Goal: Transaction & Acquisition: Download file/media

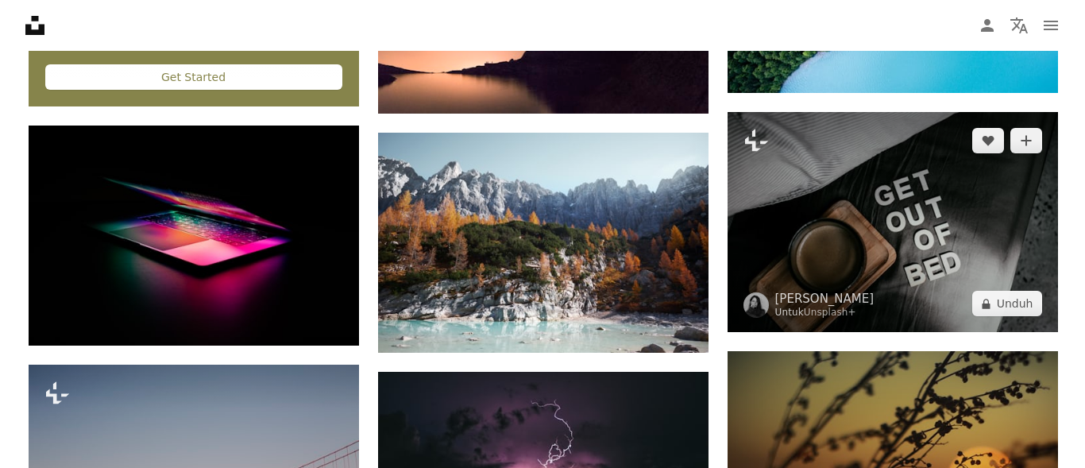
scroll to position [2914, 0]
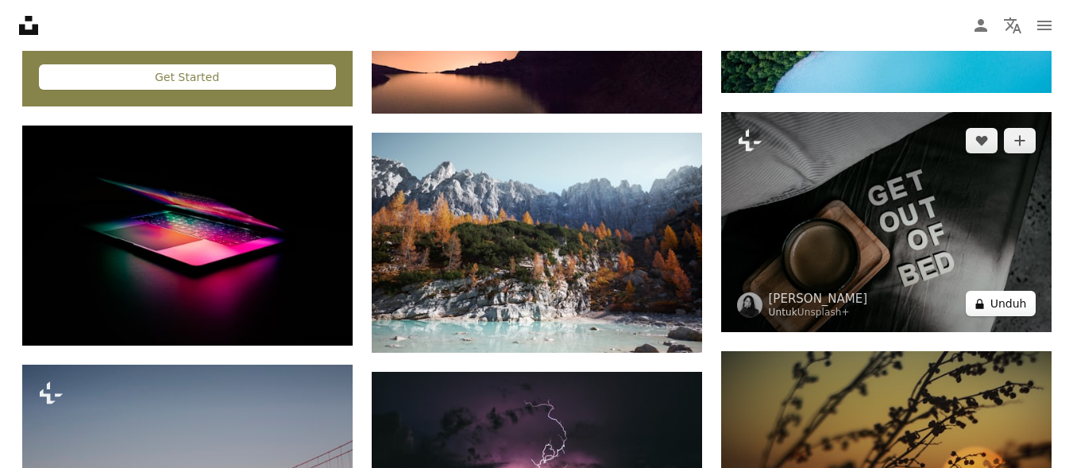
click at [994, 303] on body "**********" at bounding box center [536, 21] width 1073 height 5871
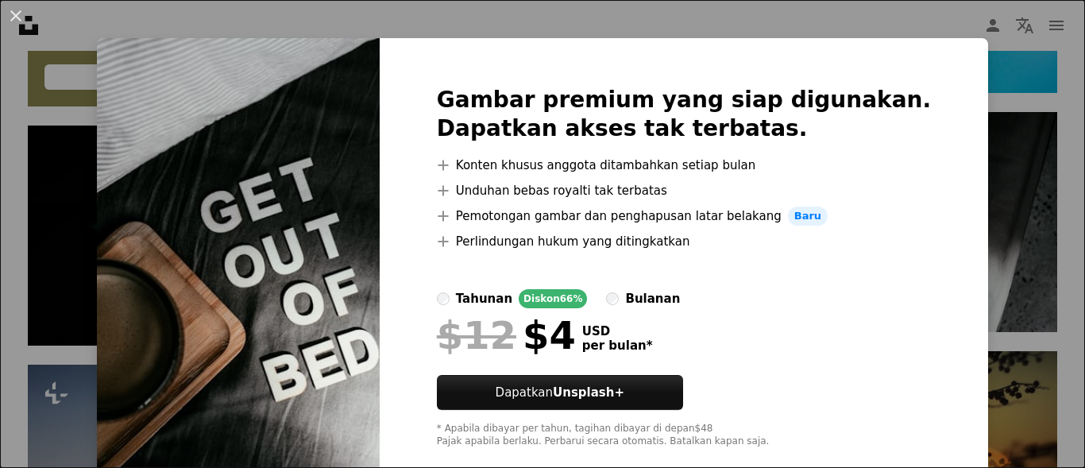
scroll to position [0, 0]
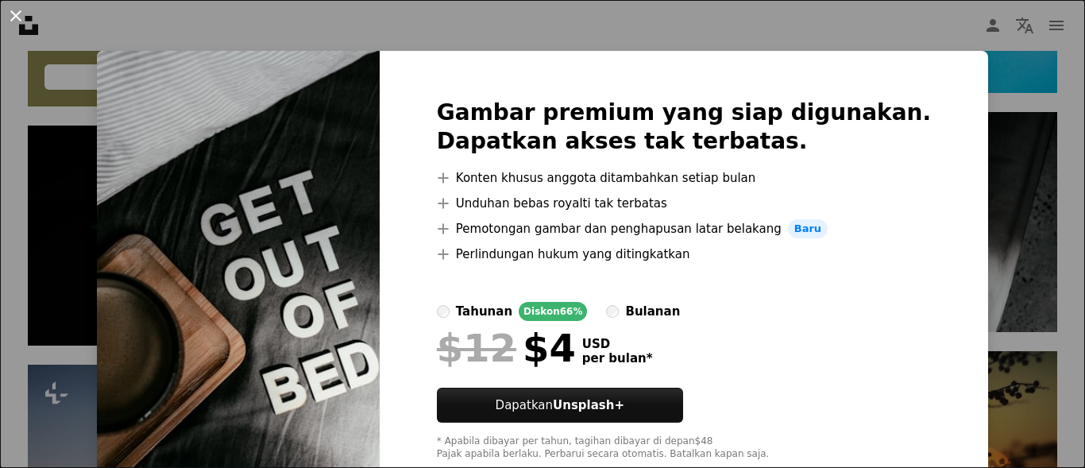
click at [15, 14] on button "An X shape" at bounding box center [15, 15] width 19 height 19
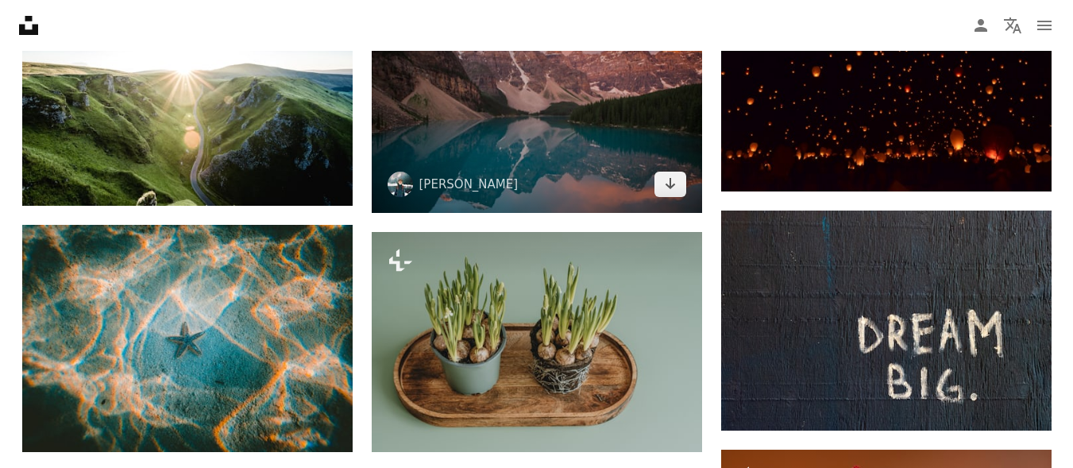
scroll to position [3709, 0]
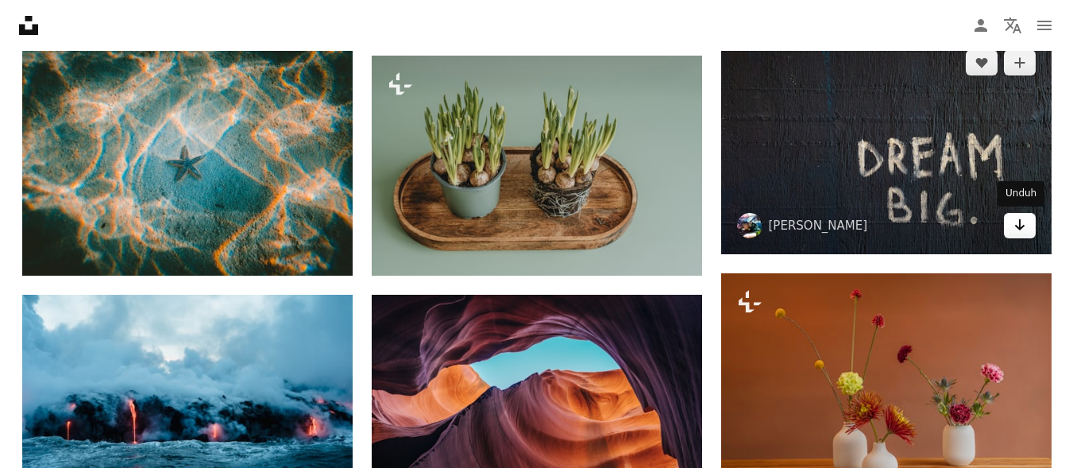
click at [1015, 230] on icon "Arrow pointing down" at bounding box center [1020, 224] width 13 height 19
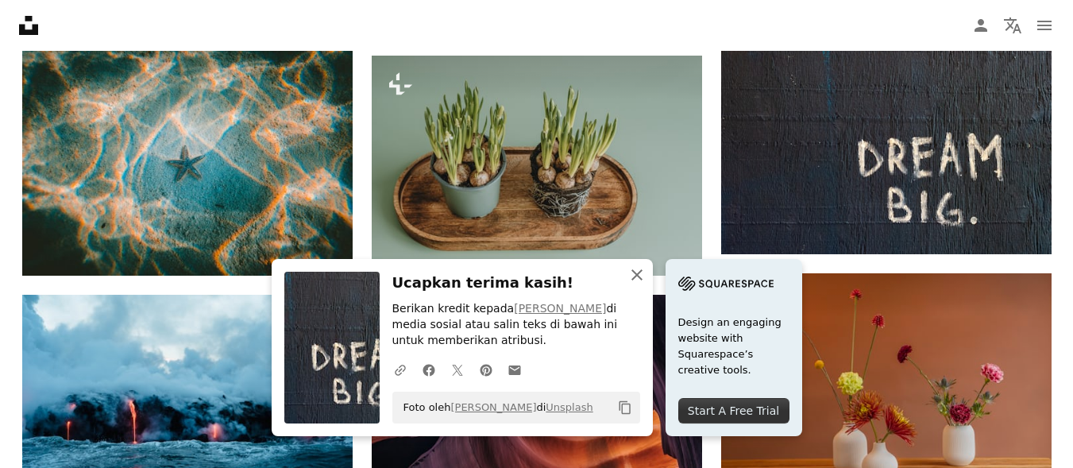
click at [635, 271] on icon "An X shape" at bounding box center [636, 274] width 19 height 19
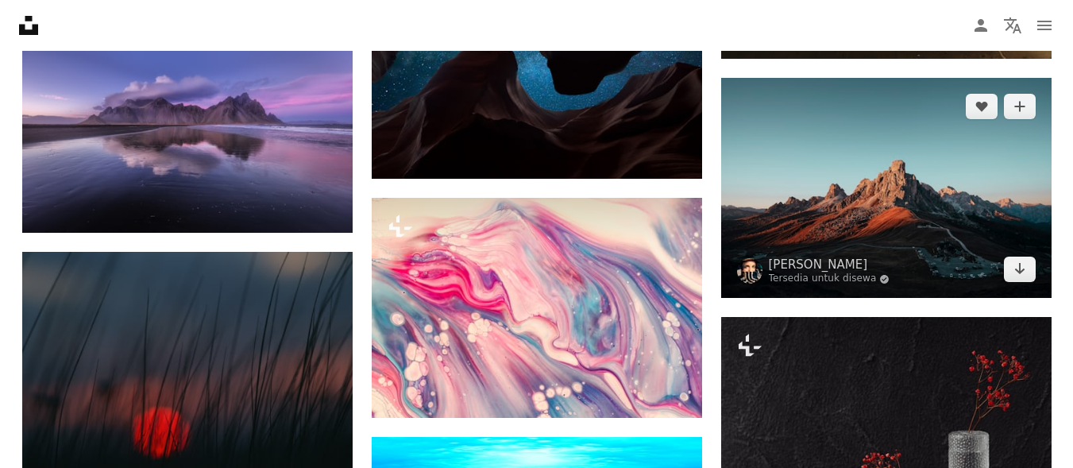
scroll to position [8474, 0]
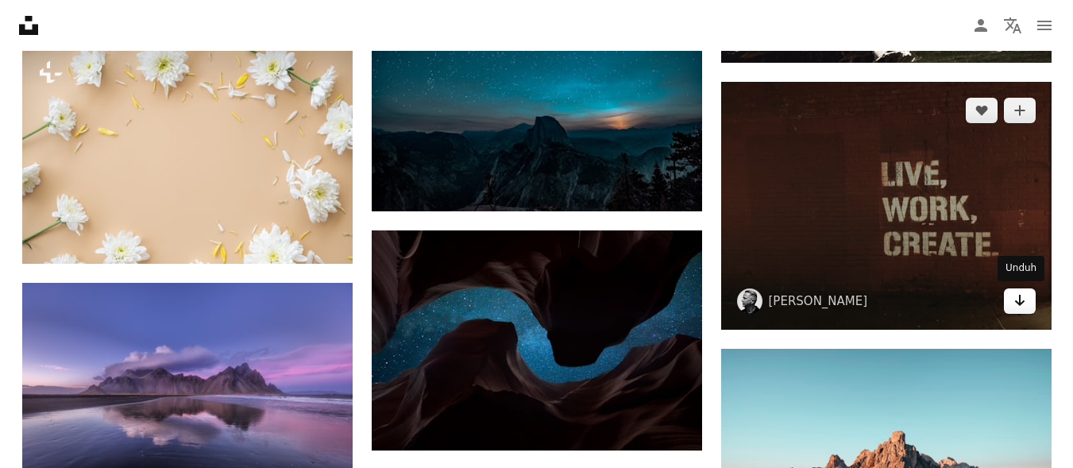
click at [1017, 303] on icon "Unduh" at bounding box center [1019, 300] width 10 height 11
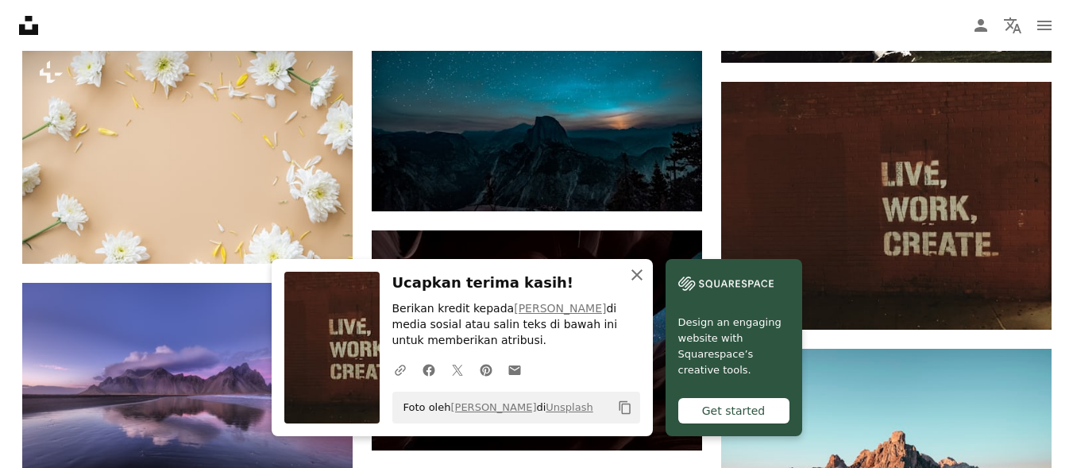
click at [634, 271] on icon "button" at bounding box center [636, 274] width 11 height 11
